Goal: Information Seeking & Learning: Learn about a topic

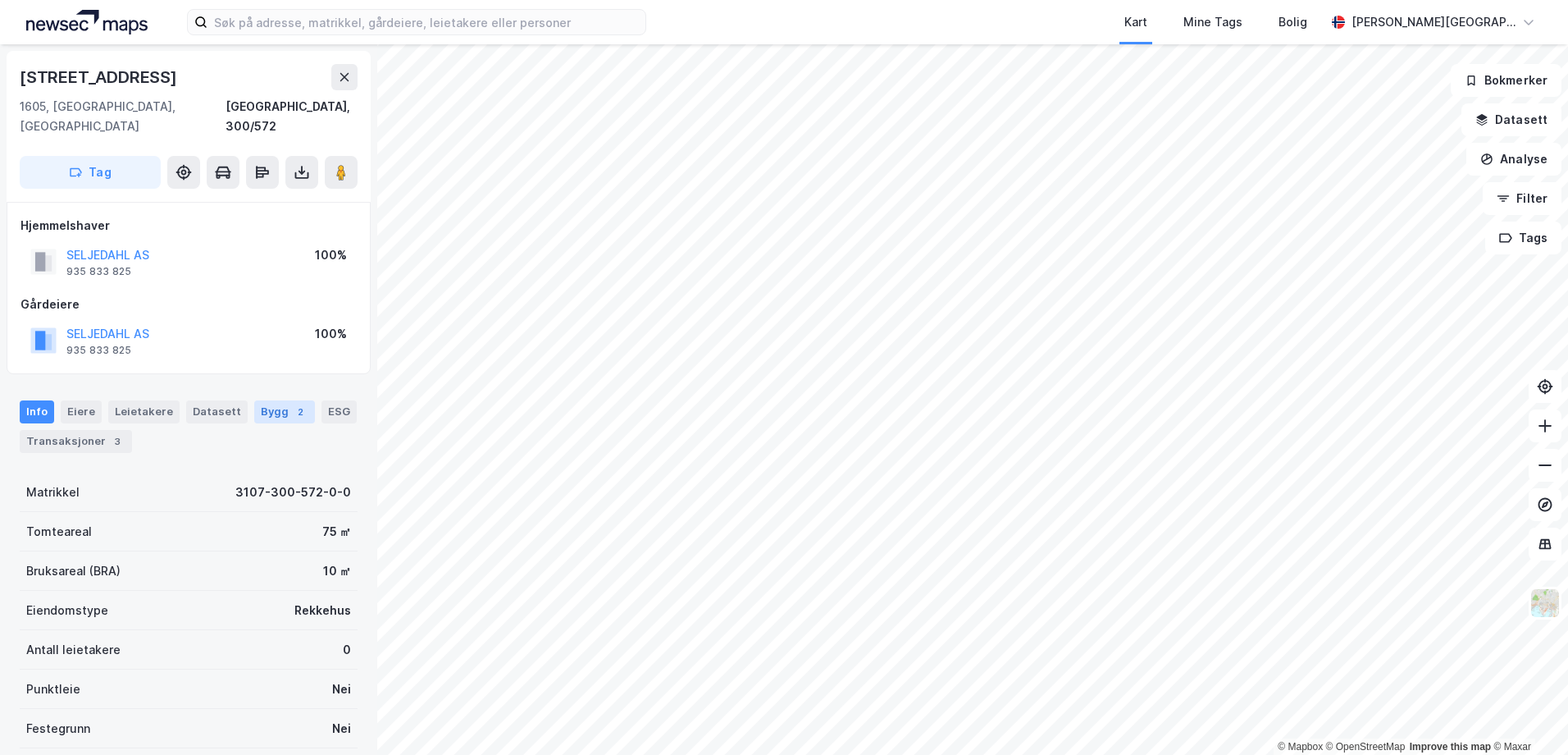
click at [277, 401] on div "Bygg 2" at bounding box center [284, 412] width 61 height 23
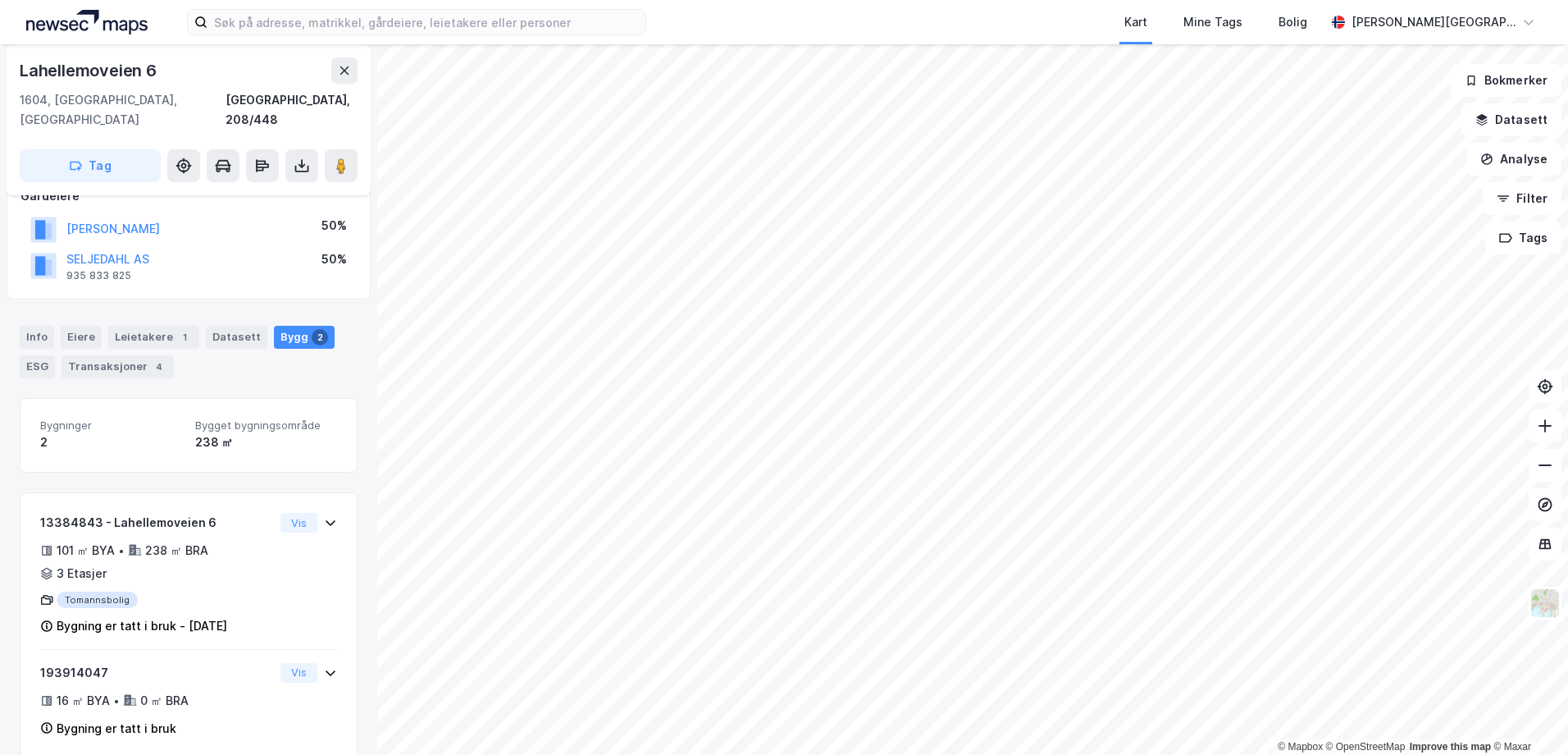
scroll to position [146, 0]
click at [220, 322] on div "Datasett" at bounding box center [236, 333] width 61 height 23
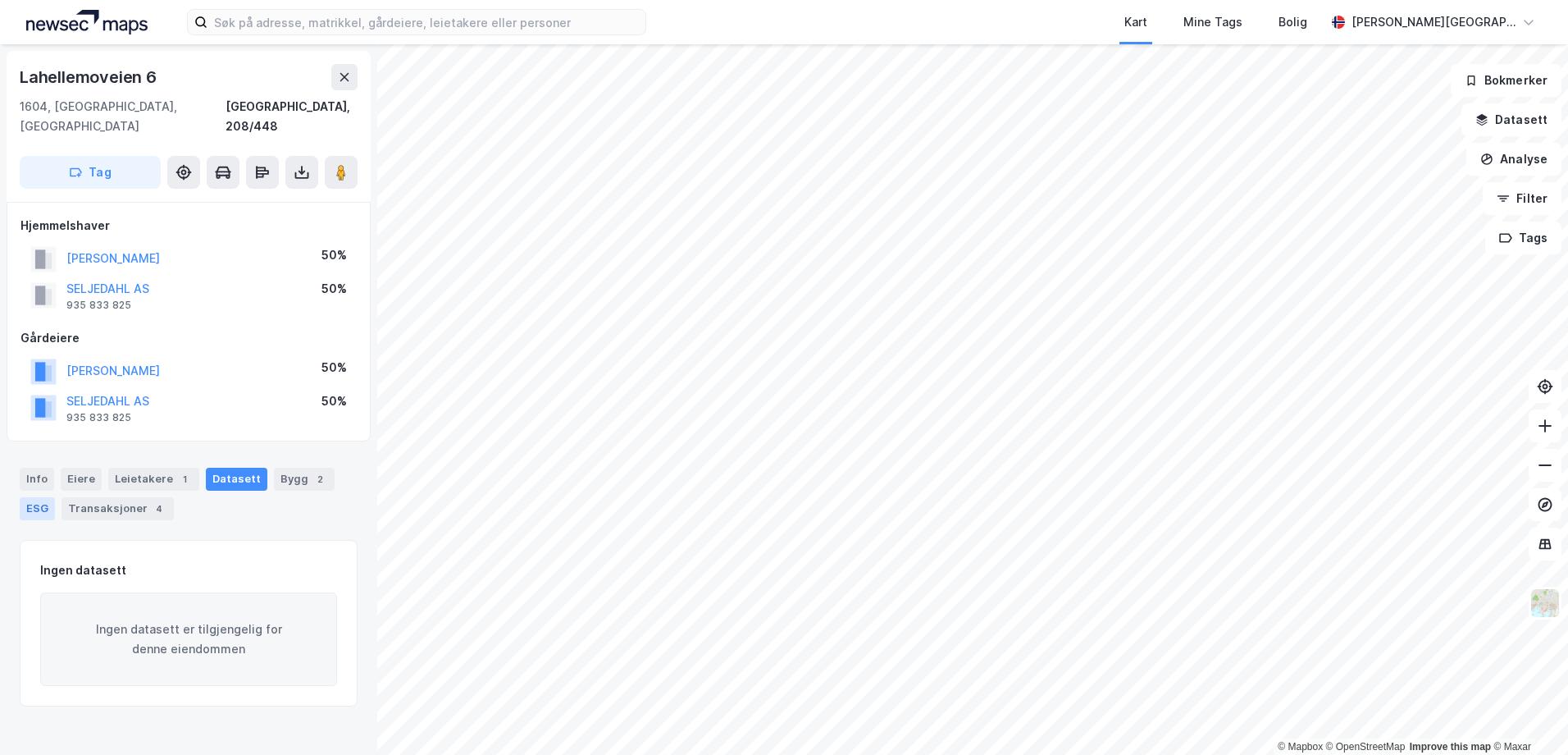
click at [31, 497] on div "ESG" at bounding box center [37, 508] width 35 height 23
click at [293, 468] on div "Bygg 2" at bounding box center [304, 479] width 61 height 23
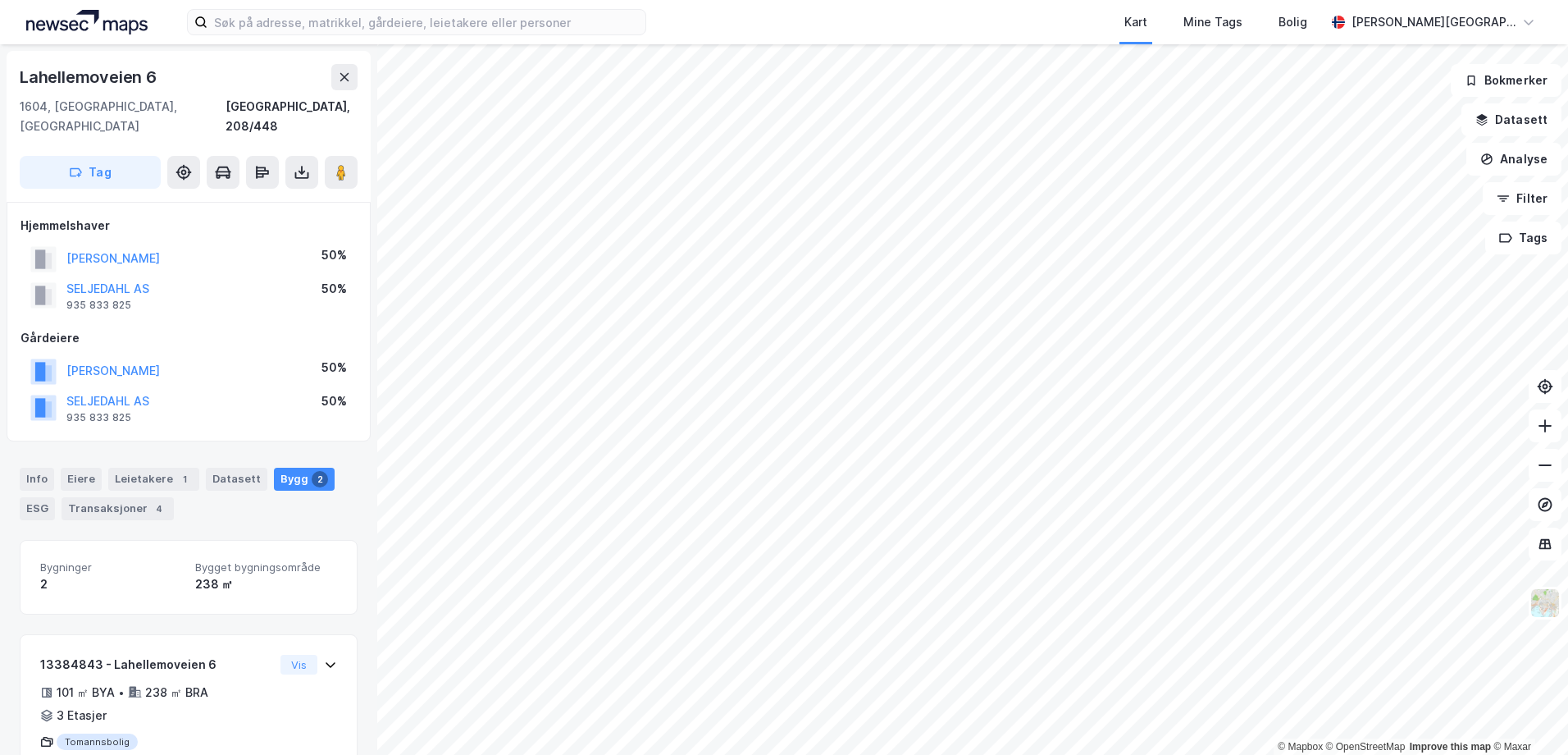
scroll to position [146, 0]
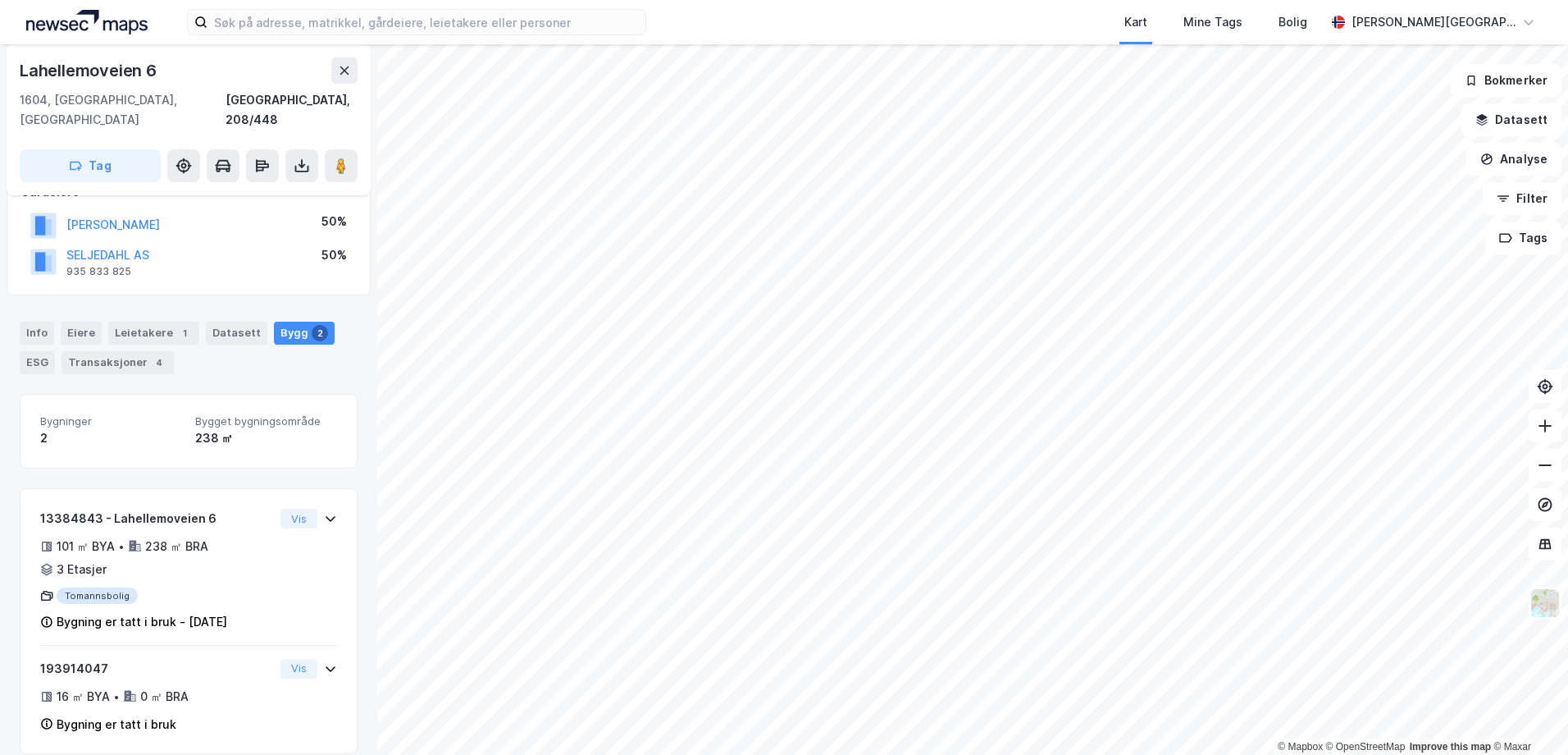
click at [1087, 38] on div "Kart Mine Tags Bolig Lars H. Lundberg © Mapbox © OpenStreetMap Improve this map…" at bounding box center [784, 378] width 1568 height 755
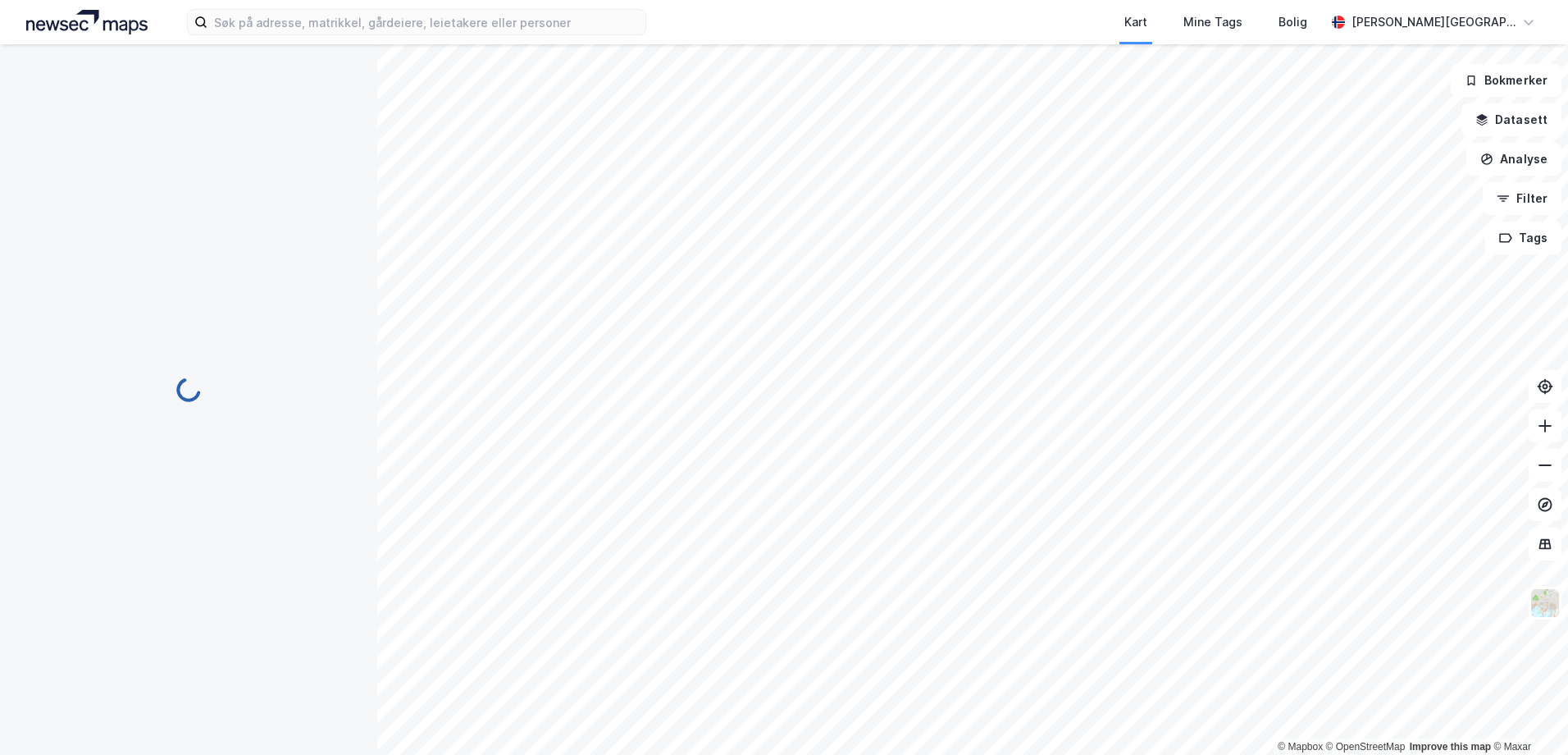
scroll to position [0, 0]
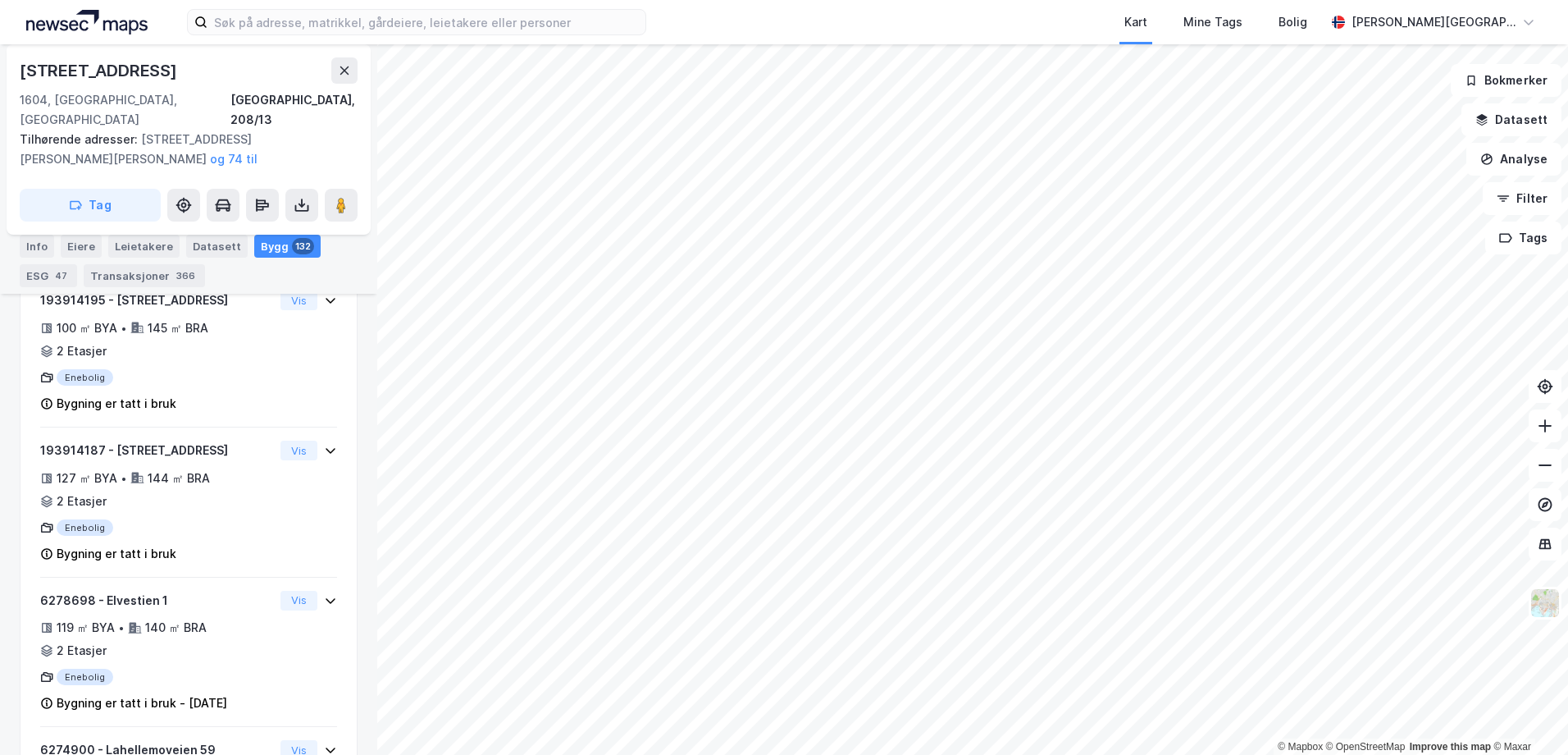
scroll to position [4879, 0]
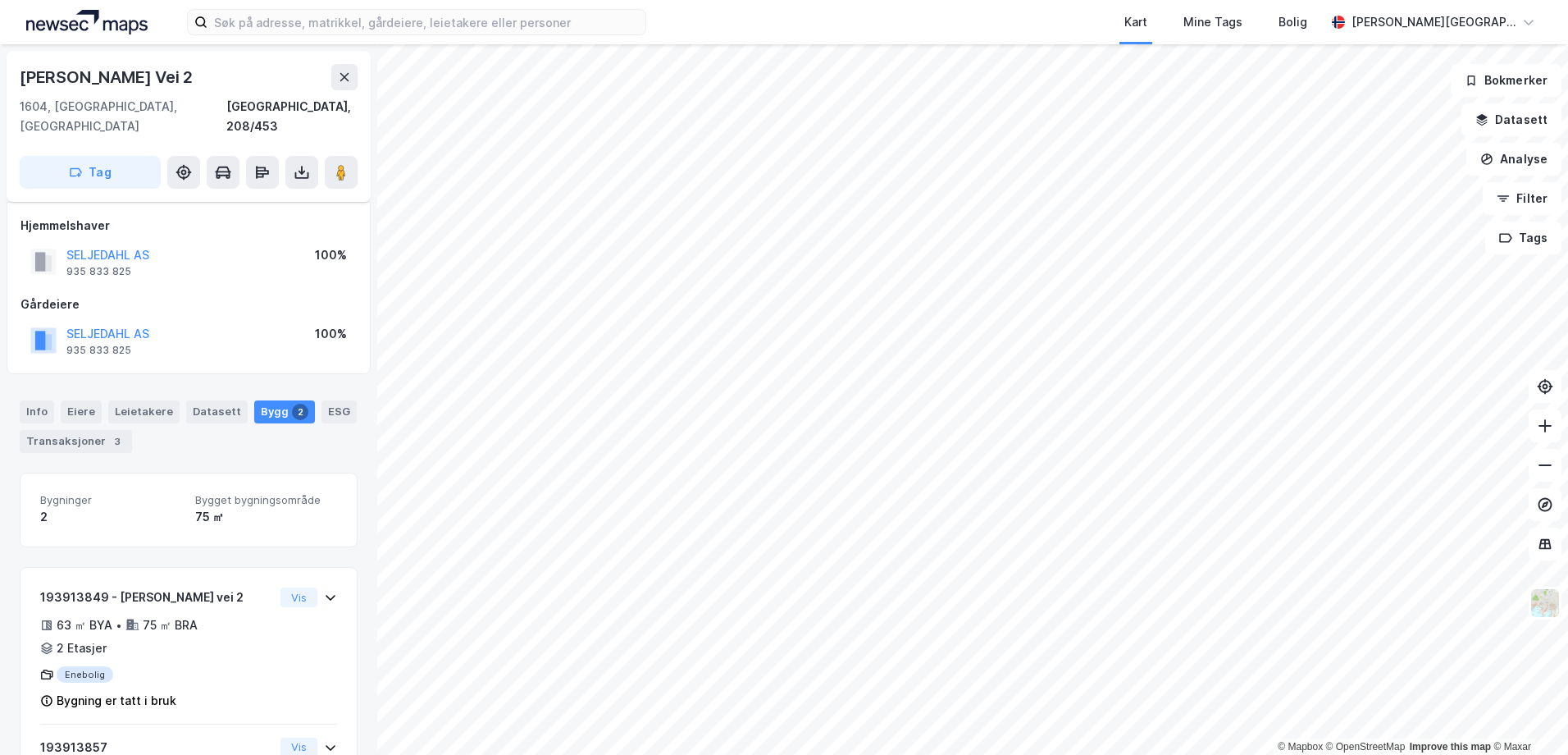
scroll to position [79, 0]
